Goal: Navigation & Orientation: Find specific page/section

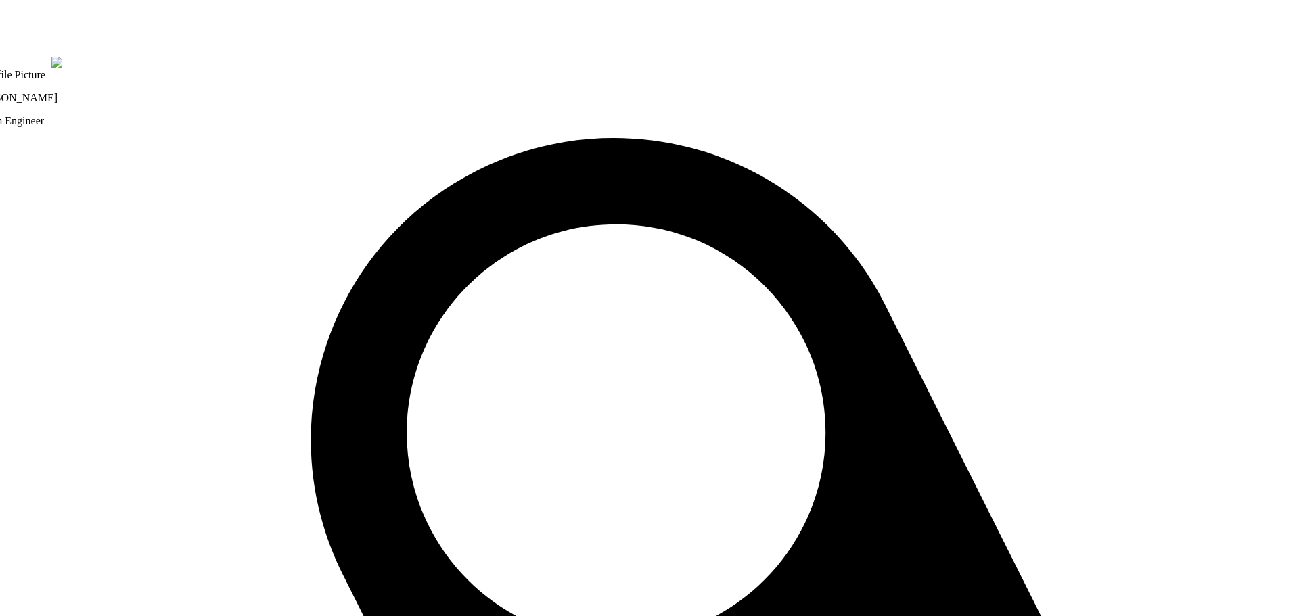
drag, startPoint x: 834, startPoint y: 499, endPoint x: 791, endPoint y: 524, distance: 49.8
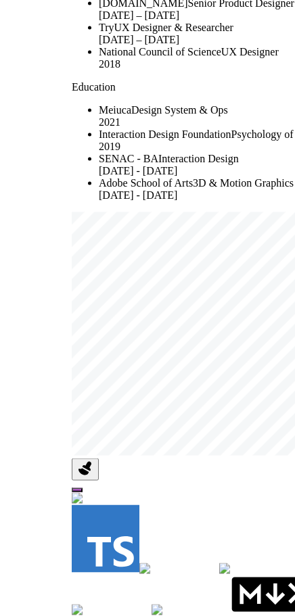
drag, startPoint x: 210, startPoint y: 368, endPoint x: 357, endPoint y: 390, distance: 147.7
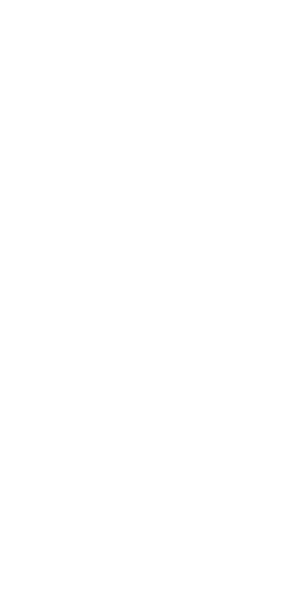
drag, startPoint x: 108, startPoint y: 386, endPoint x: 288, endPoint y: 400, distance: 180.5
drag, startPoint x: 85, startPoint y: 313, endPoint x: 330, endPoint y: 338, distance: 246.8
drag, startPoint x: 165, startPoint y: 389, endPoint x: 252, endPoint y: 493, distance: 135.4
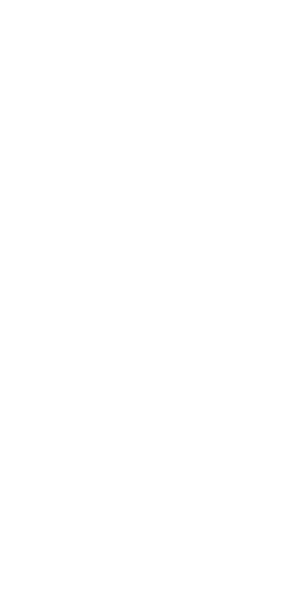
drag, startPoint x: 83, startPoint y: 155, endPoint x: 139, endPoint y: 392, distance: 243.4
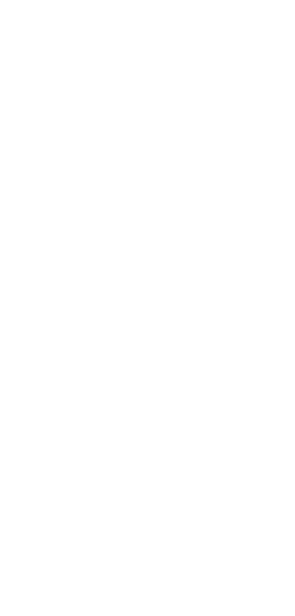
drag, startPoint x: 245, startPoint y: 373, endPoint x: 36, endPoint y: 171, distance: 290.5
drag, startPoint x: 189, startPoint y: 190, endPoint x: 104, endPoint y: 148, distance: 95.6
drag, startPoint x: 237, startPoint y: 332, endPoint x: 86, endPoint y: 307, distance: 153.1
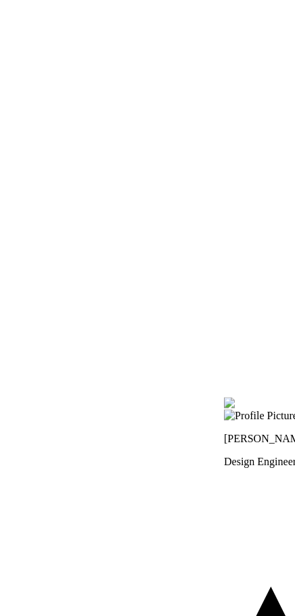
drag, startPoint x: 267, startPoint y: 361, endPoint x: 196, endPoint y: 362, distance: 70.4
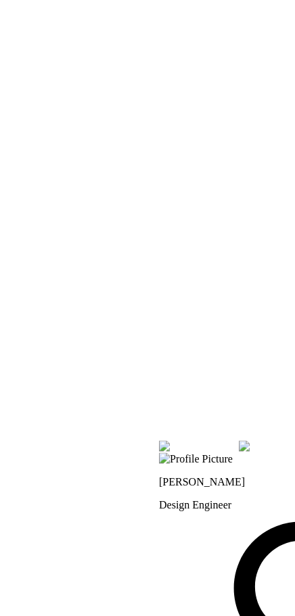
drag, startPoint x: 254, startPoint y: 274, endPoint x: 24, endPoint y: 329, distance: 236.5
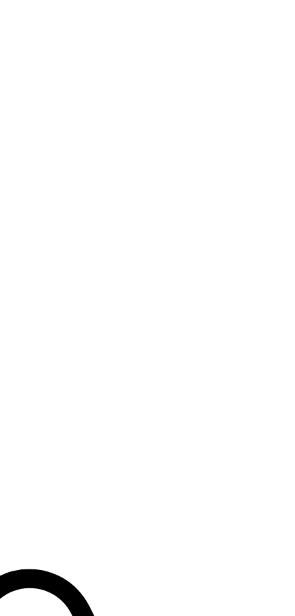
drag, startPoint x: 111, startPoint y: 409, endPoint x: 0, endPoint y: 443, distance: 116.0
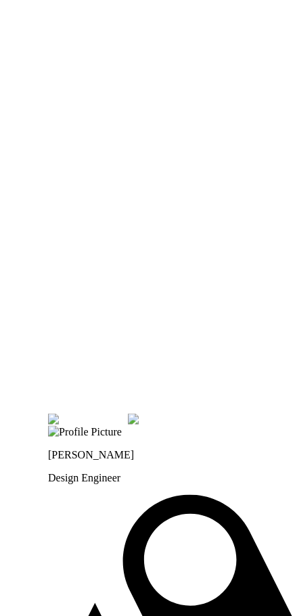
drag, startPoint x: 242, startPoint y: 468, endPoint x: 446, endPoint y: 363, distance: 229.7
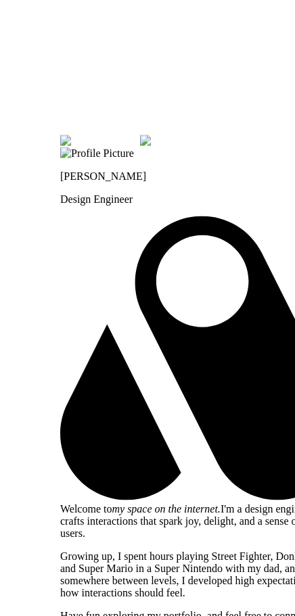
drag, startPoint x: 246, startPoint y: 378, endPoint x: 255, endPoint y: 73, distance: 305.3
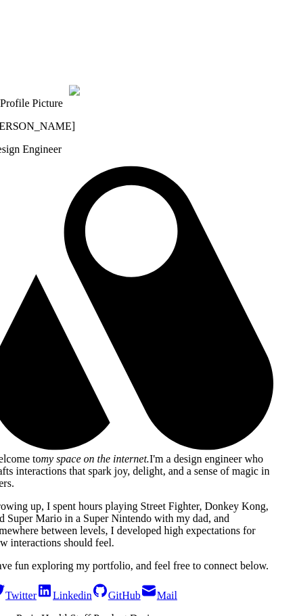
drag, startPoint x: 250, startPoint y: 112, endPoint x: 182, endPoint y: 89, distance: 71.7
